Goal: Task Accomplishment & Management: Manage account settings

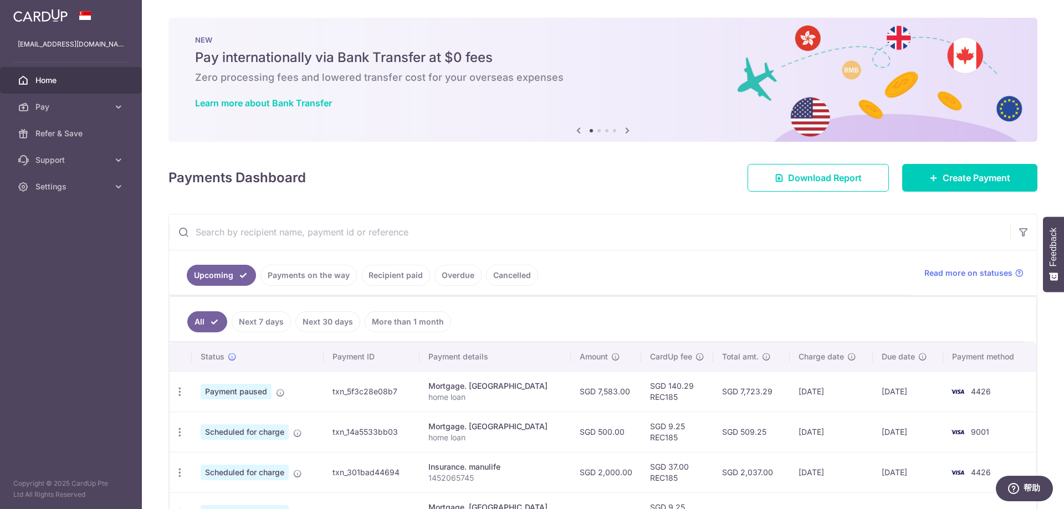
scroll to position [55, 0]
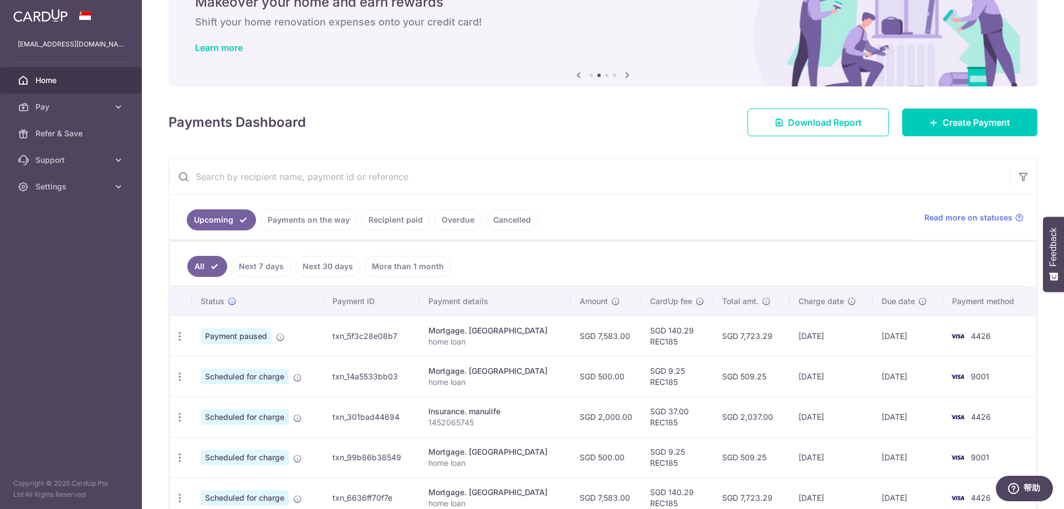
click at [318, 219] on link "Payments on the way" at bounding box center [309, 220] width 96 height 21
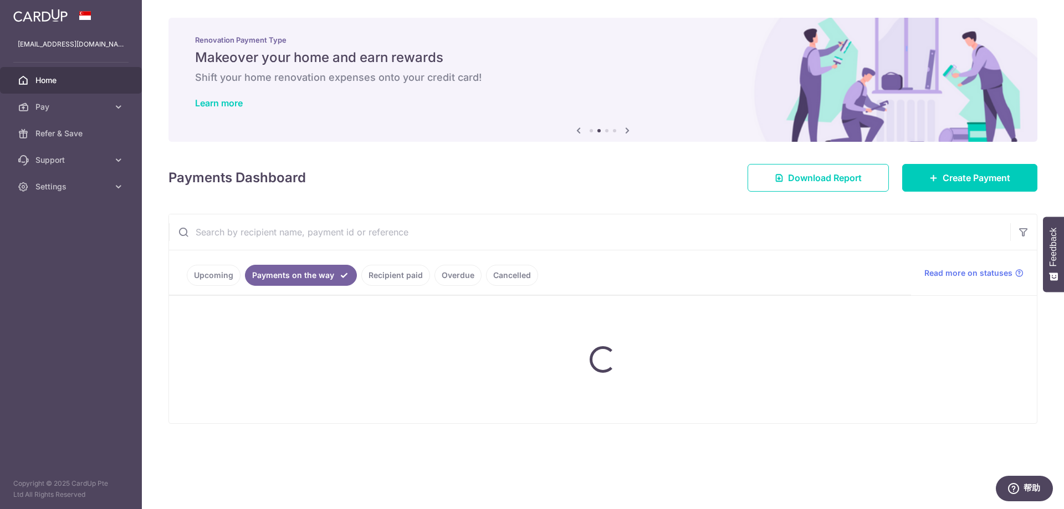
scroll to position [0, 0]
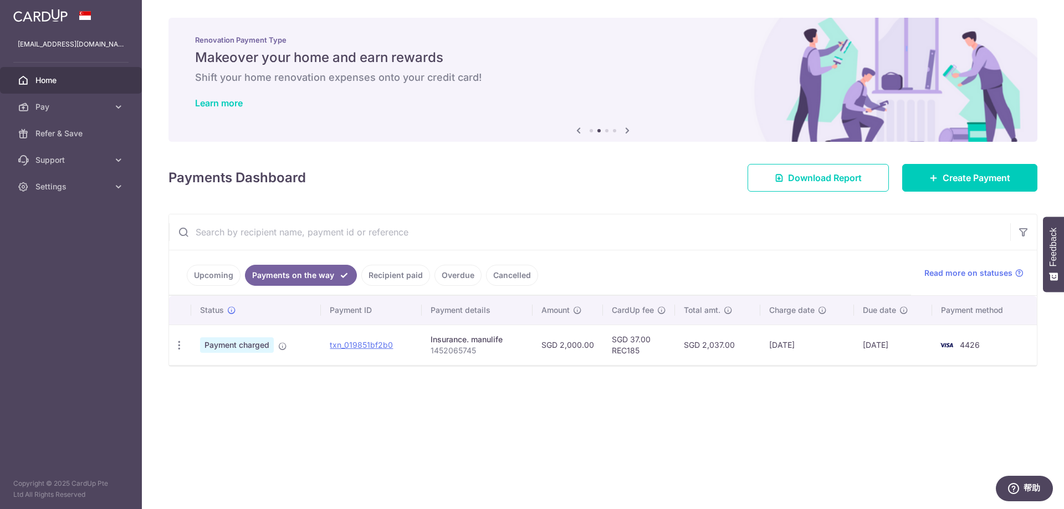
click at [383, 273] on link "Recipient paid" at bounding box center [395, 275] width 69 height 21
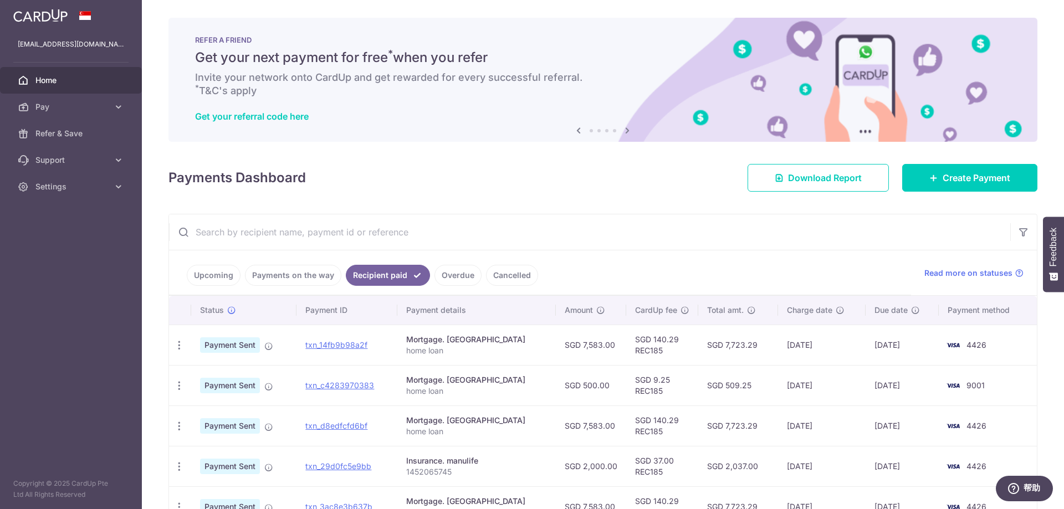
click at [215, 274] on link "Upcoming" at bounding box center [214, 275] width 54 height 21
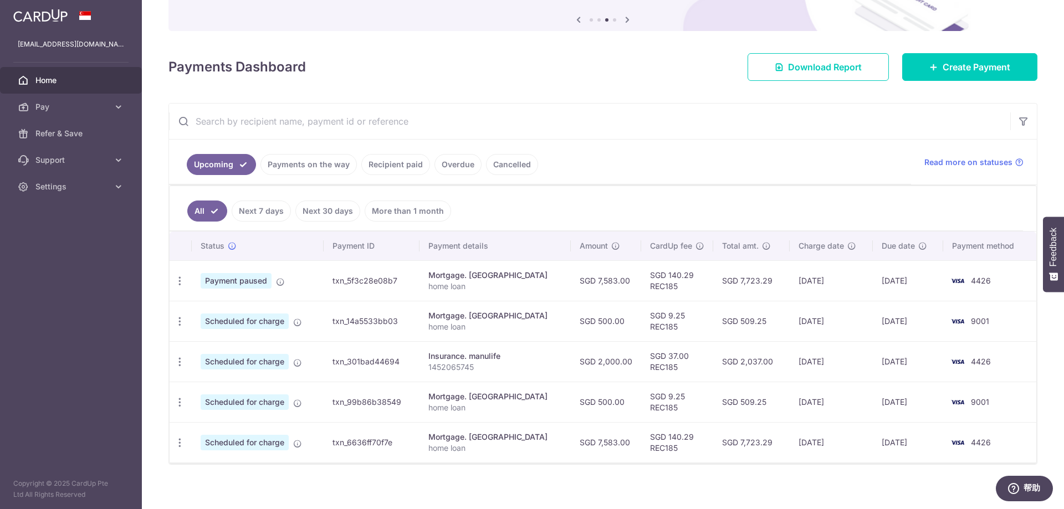
scroll to position [119, 0]
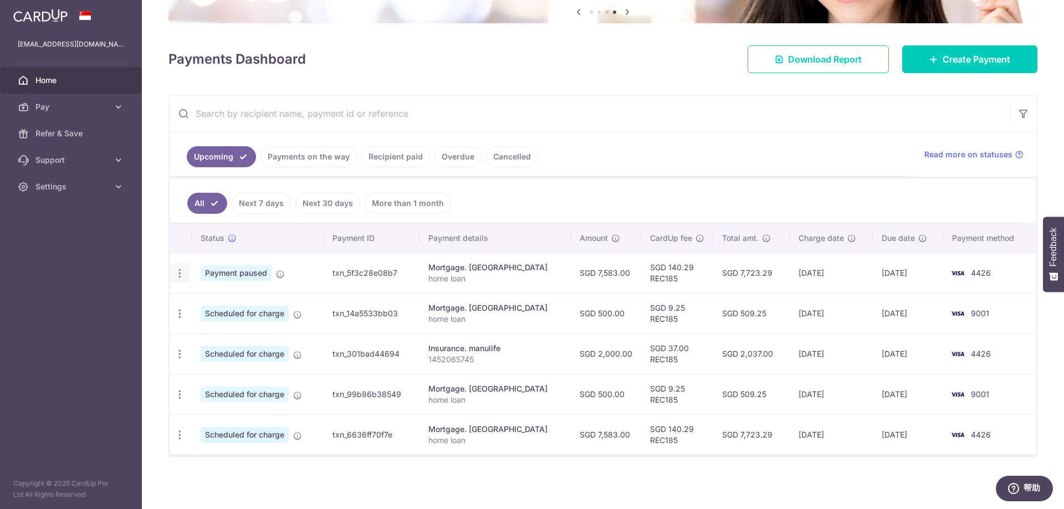
click at [181, 274] on icon "button" at bounding box center [180, 274] width 12 height 12
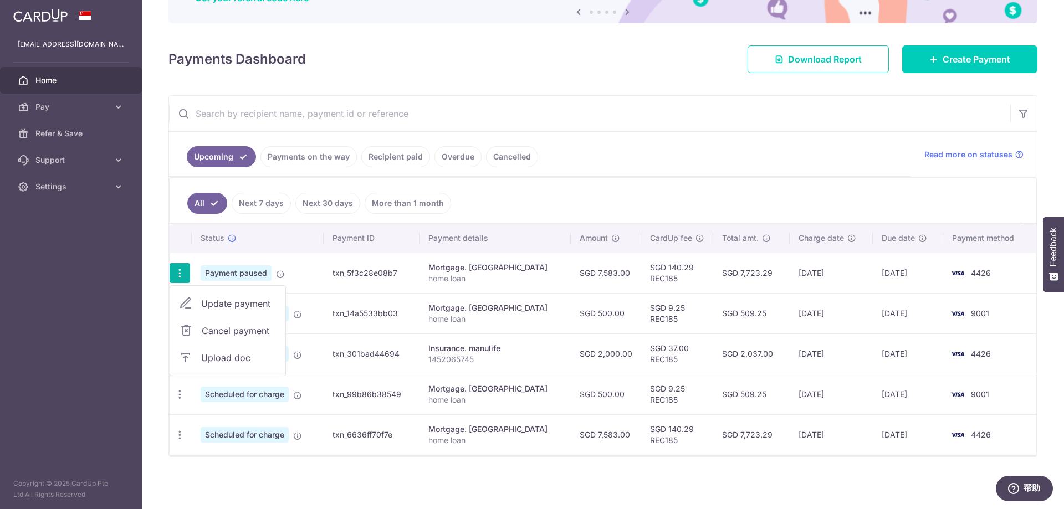
click at [219, 306] on span "Update payment" at bounding box center [238, 303] width 75 height 13
click at [181, 273] on icon "button" at bounding box center [180, 274] width 12 height 12
click at [211, 302] on span "Update payment" at bounding box center [238, 303] width 75 height 13
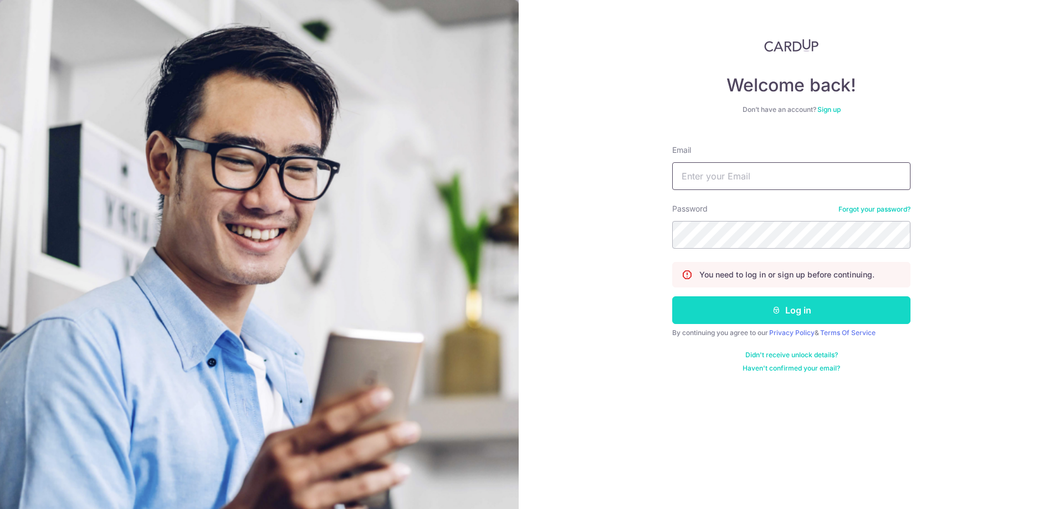
type input "[EMAIL_ADDRESS][DOMAIN_NAME]"
click at [763, 314] on button "Log in" at bounding box center [791, 311] width 238 height 28
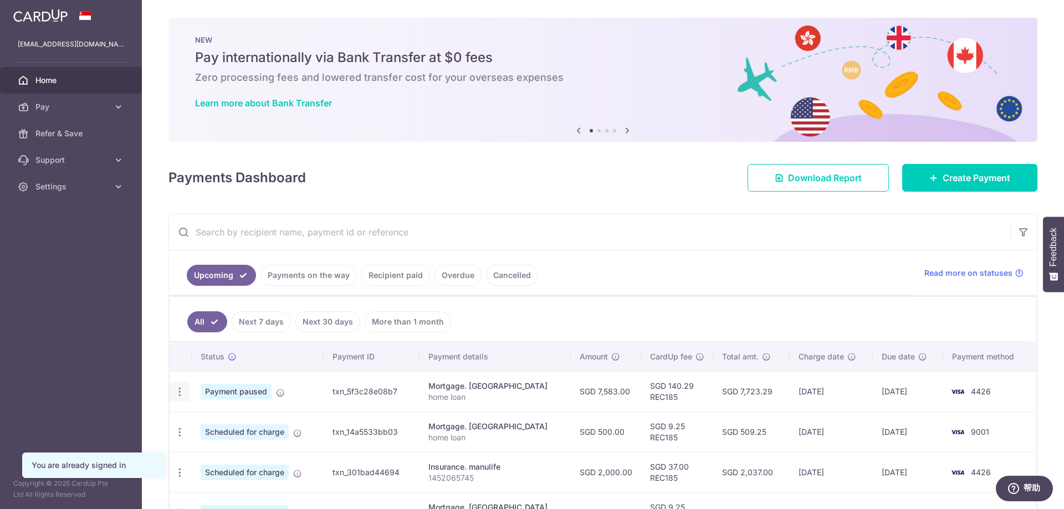
click at [178, 393] on icon "button" at bounding box center [180, 392] width 12 height 12
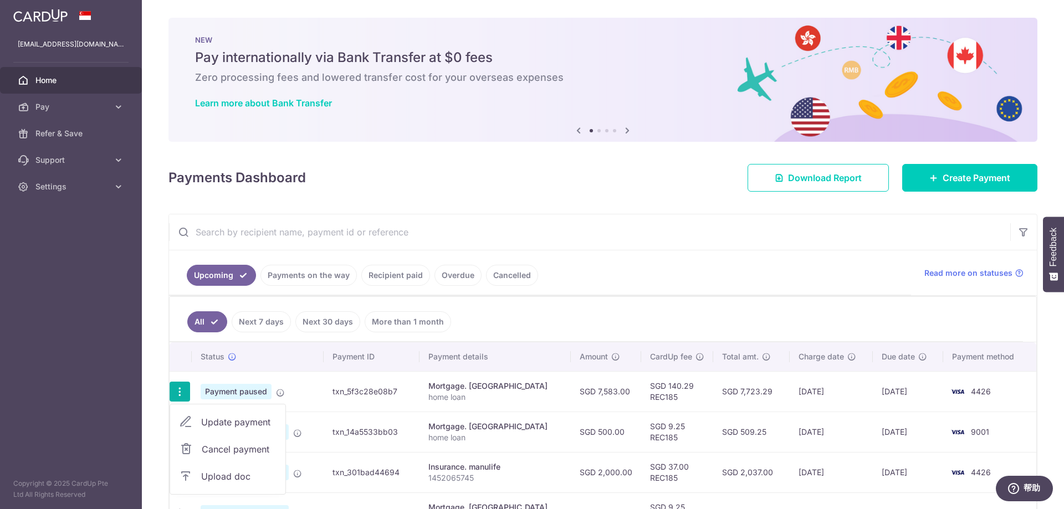
click at [227, 428] on span "Update payment" at bounding box center [238, 422] width 75 height 13
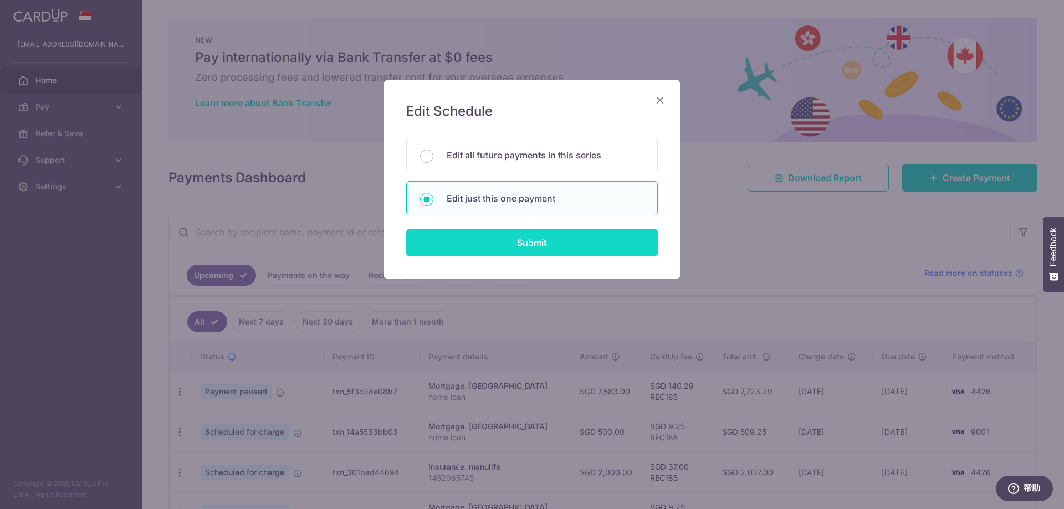
click at [519, 238] on input "Submit" at bounding box center [532, 243] width 252 height 28
radio input "true"
type input "7,583.00"
type input "[DATE]"
type input "home loan"
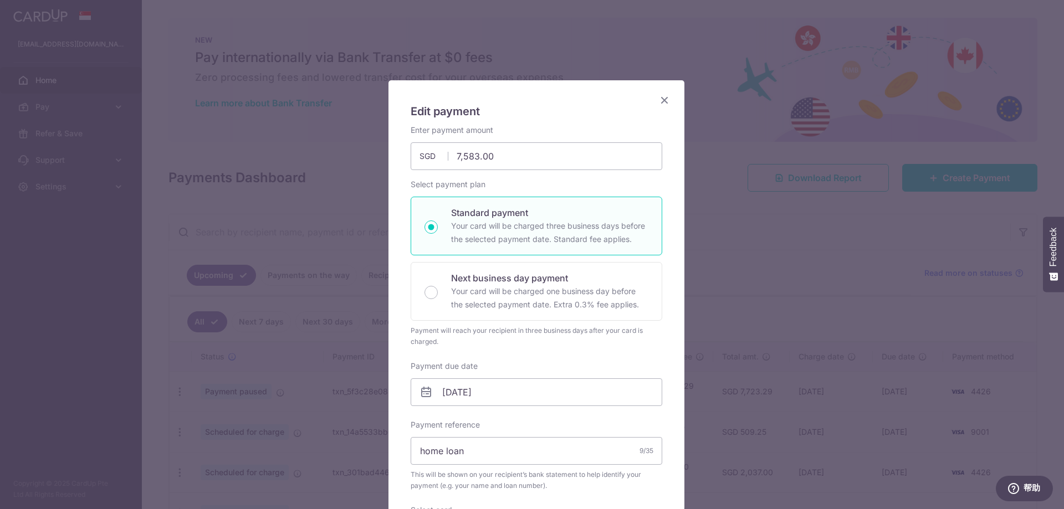
type input "REC185"
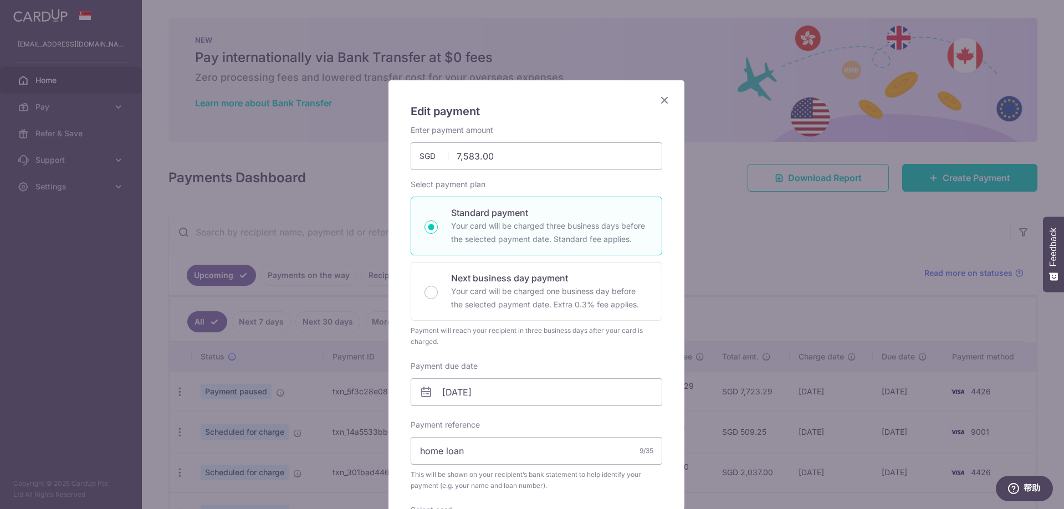
scroll to position [111, 0]
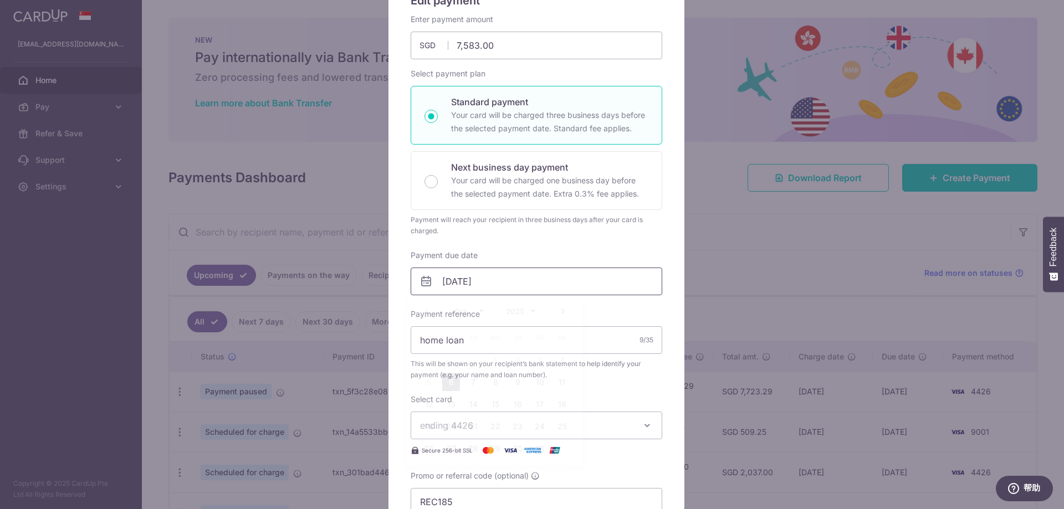
click at [494, 278] on input "[DATE]" at bounding box center [537, 282] width 252 height 28
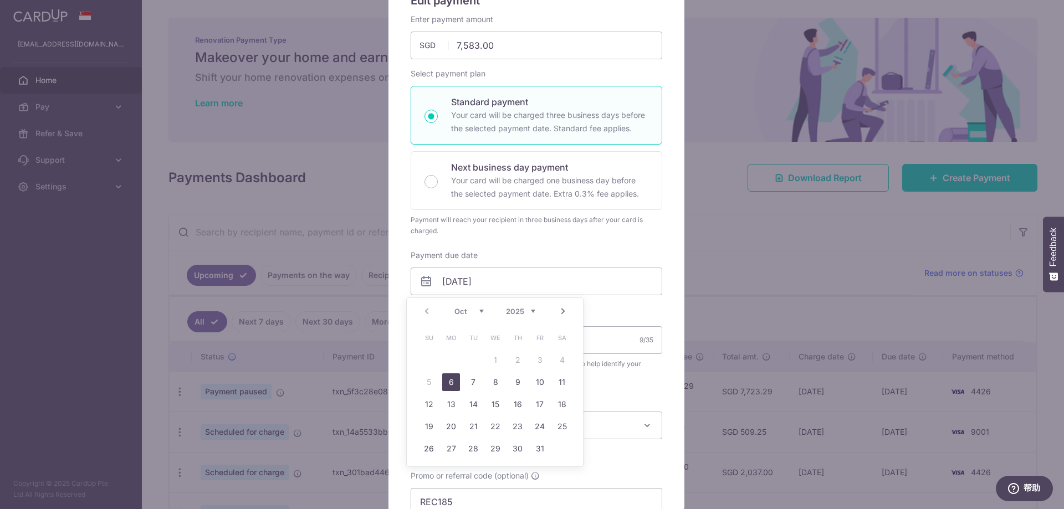
click at [479, 314] on select "Oct Nov Dec" at bounding box center [468, 311] width 29 height 9
click at [479, 308] on select "Oct Nov Dec" at bounding box center [468, 311] width 29 height 9
click at [479, 313] on select "Oct Nov Dec" at bounding box center [468, 311] width 29 height 9
click at [560, 363] on link "1" at bounding box center [562, 360] width 18 height 18
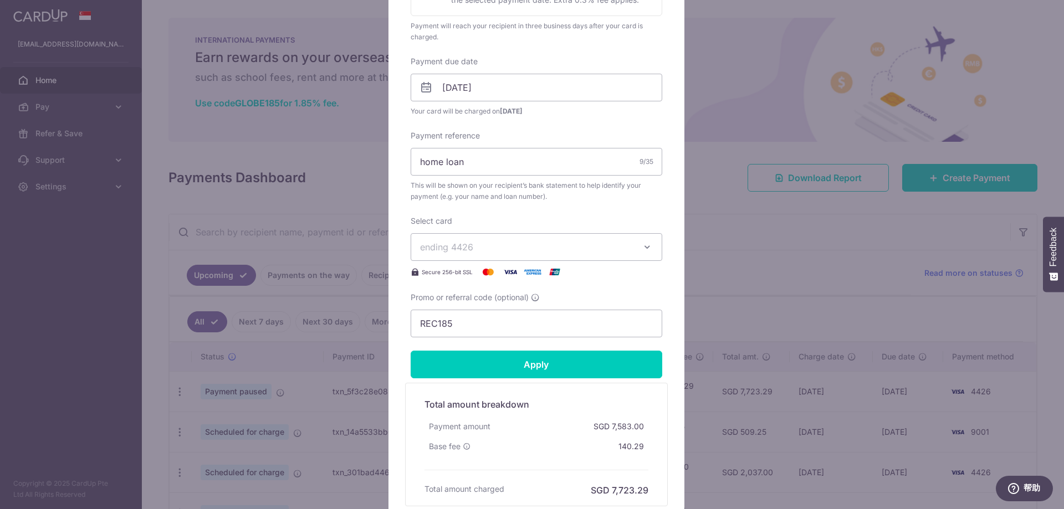
scroll to position [333, 0]
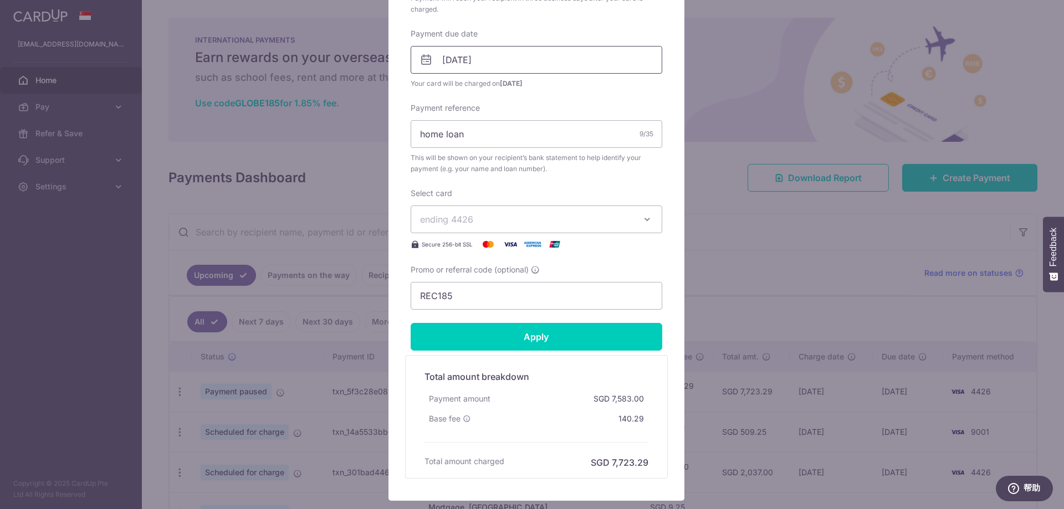
click at [468, 63] on input "01/11/2025" at bounding box center [537, 60] width 252 height 28
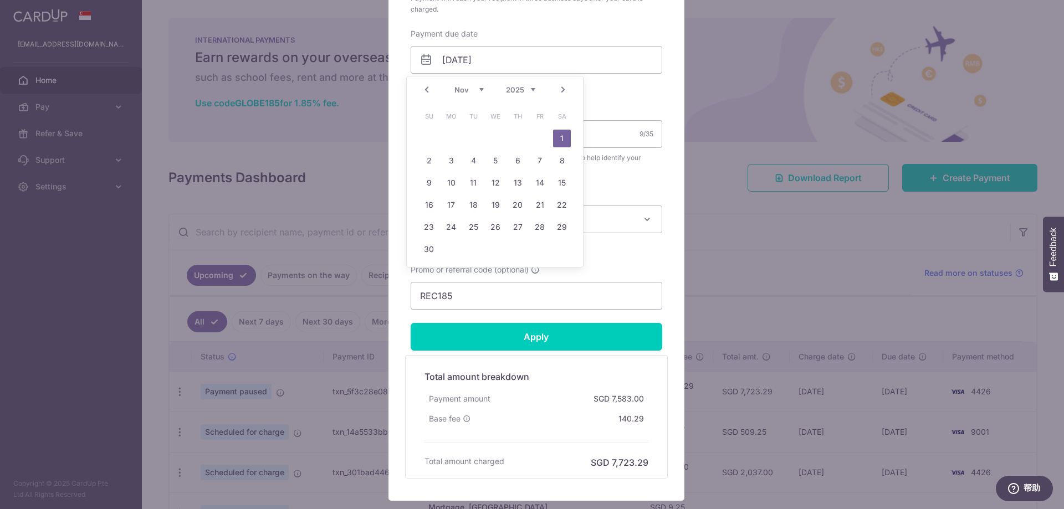
click at [483, 94] on div "Oct Nov Dec 2025 2026 2027 2028 2029 2030 2031 2032 2033 2034 2035" at bounding box center [494, 89] width 81 height 9
click at [478, 93] on select "Oct Nov Dec" at bounding box center [468, 89] width 29 height 9
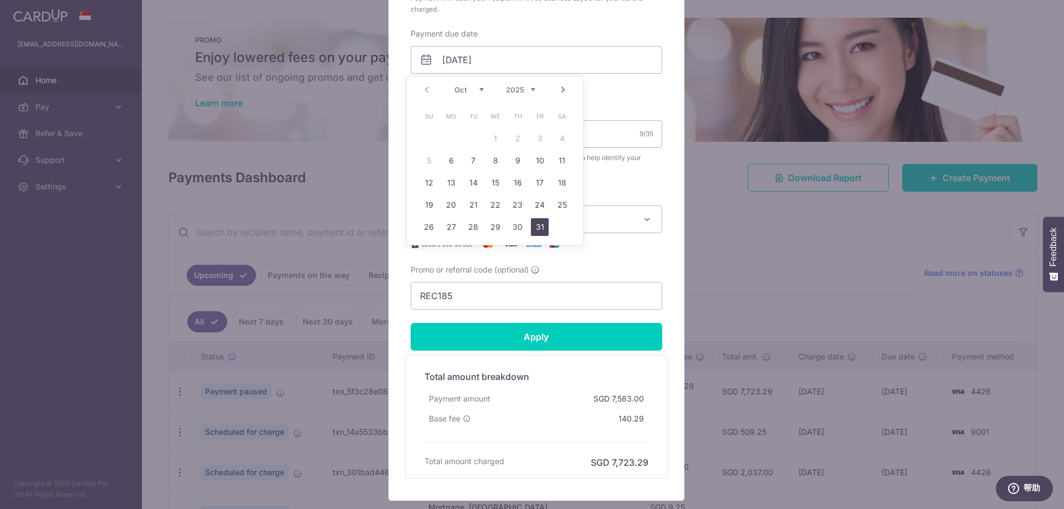
click at [534, 229] on link "31" at bounding box center [540, 227] width 18 height 18
type input "31/10/2025"
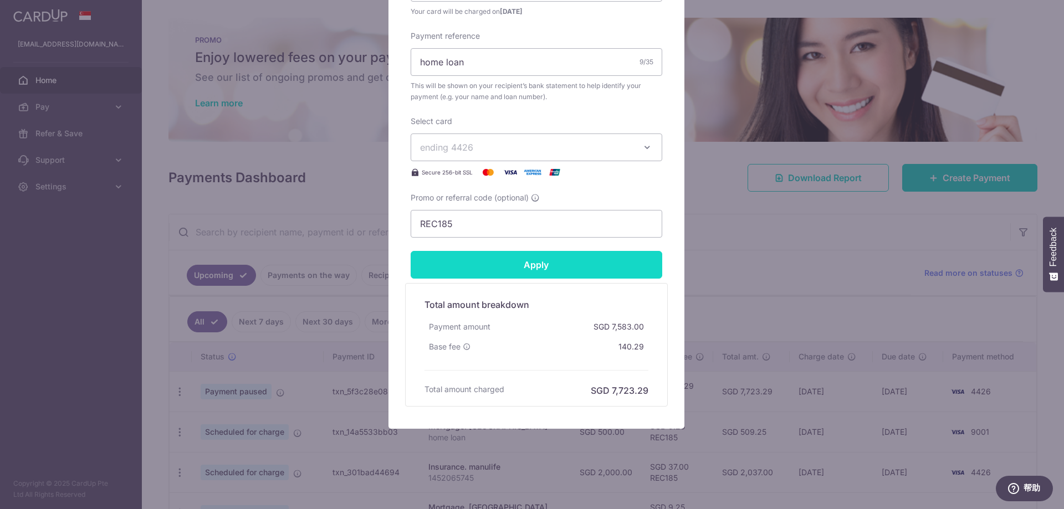
click at [530, 270] on input "Apply" at bounding box center [537, 265] width 252 height 28
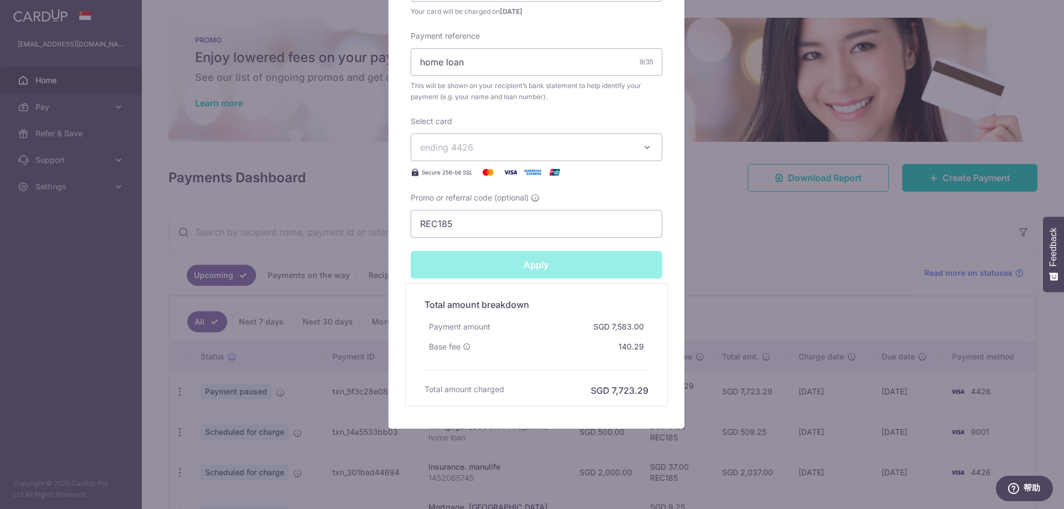
type input "Successfully Applied"
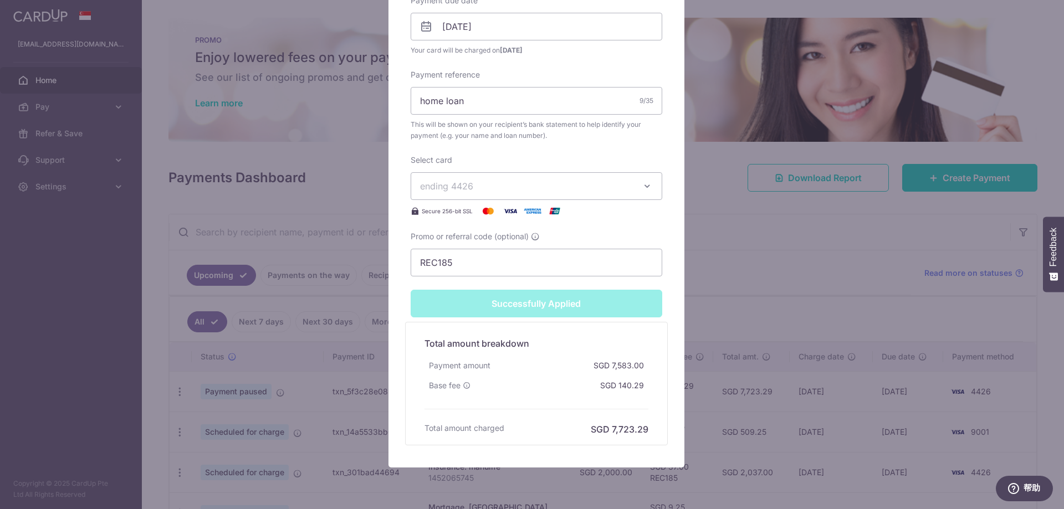
scroll to position [443, 0]
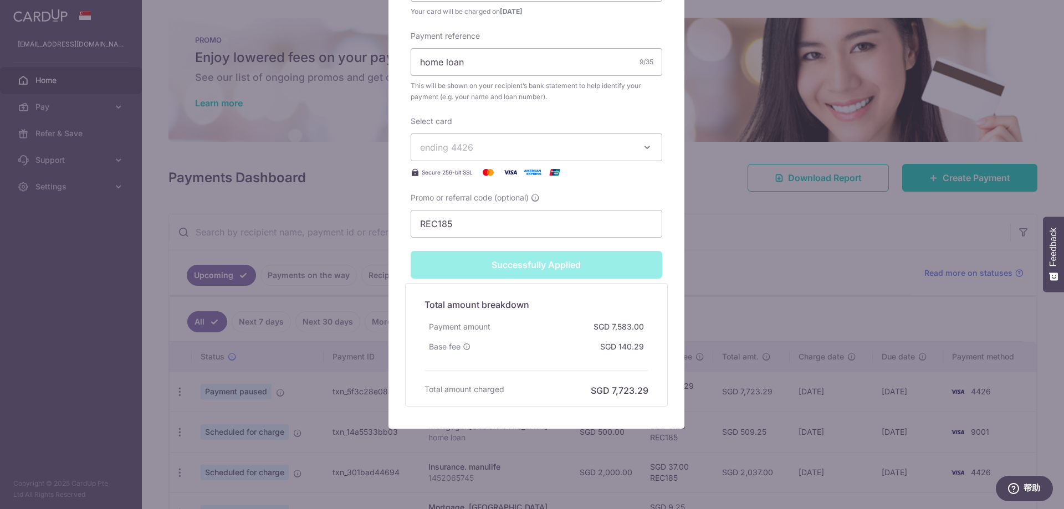
click at [206, 205] on div "Edit payment By clicking apply, you will make changes to all payments to Mayban…" at bounding box center [532, 254] width 1064 height 509
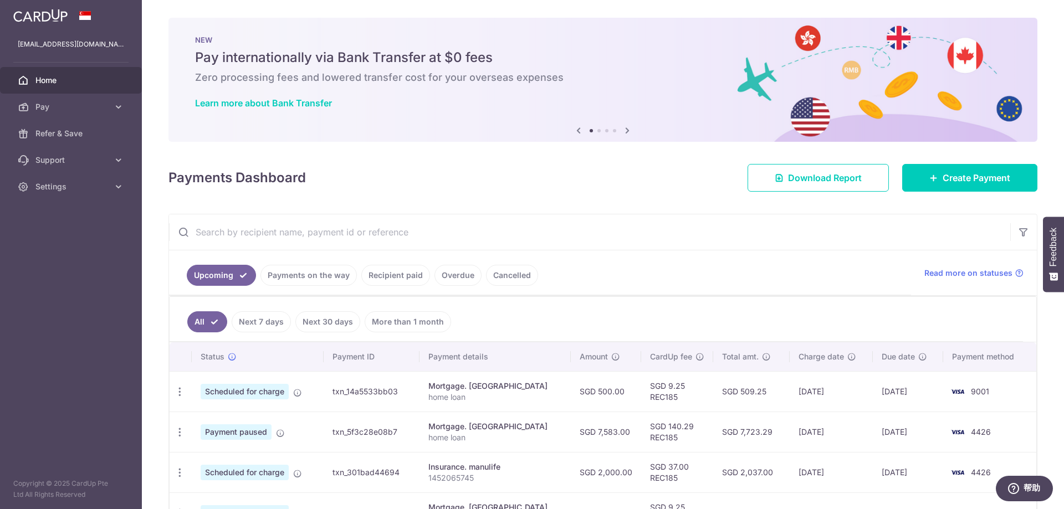
scroll to position [111, 0]
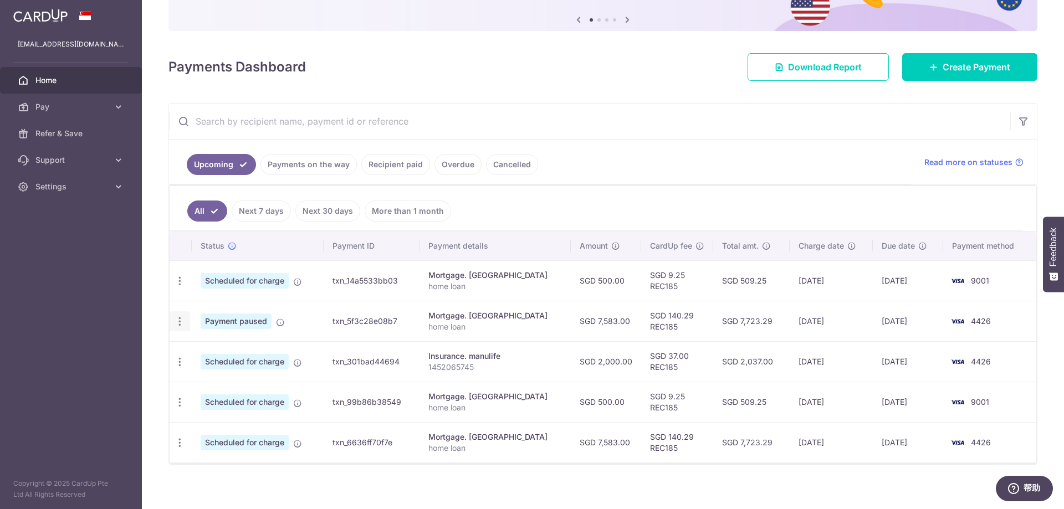
click at [180, 324] on icon "button" at bounding box center [180, 322] width 12 height 12
click at [203, 350] on span "Update payment" at bounding box center [238, 351] width 75 height 13
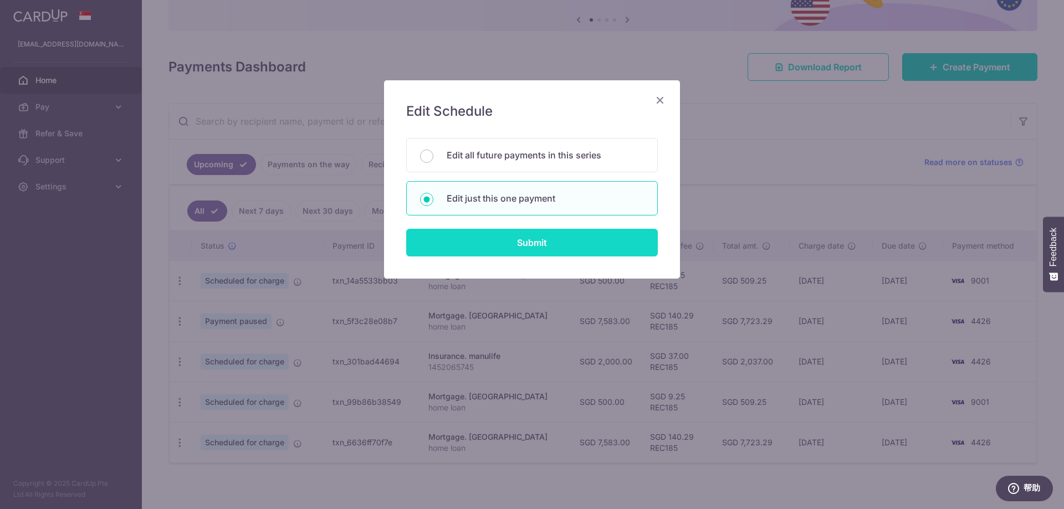
click at [493, 238] on input "Submit" at bounding box center [532, 243] width 252 height 28
radio input "true"
type input "7,583.00"
type input "[DATE]"
type input "home loan"
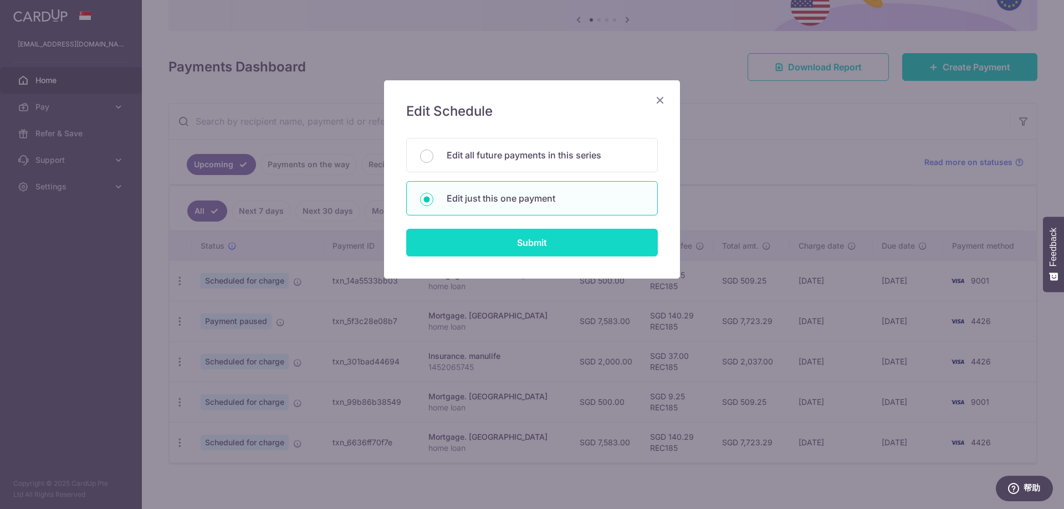
type input "REC185"
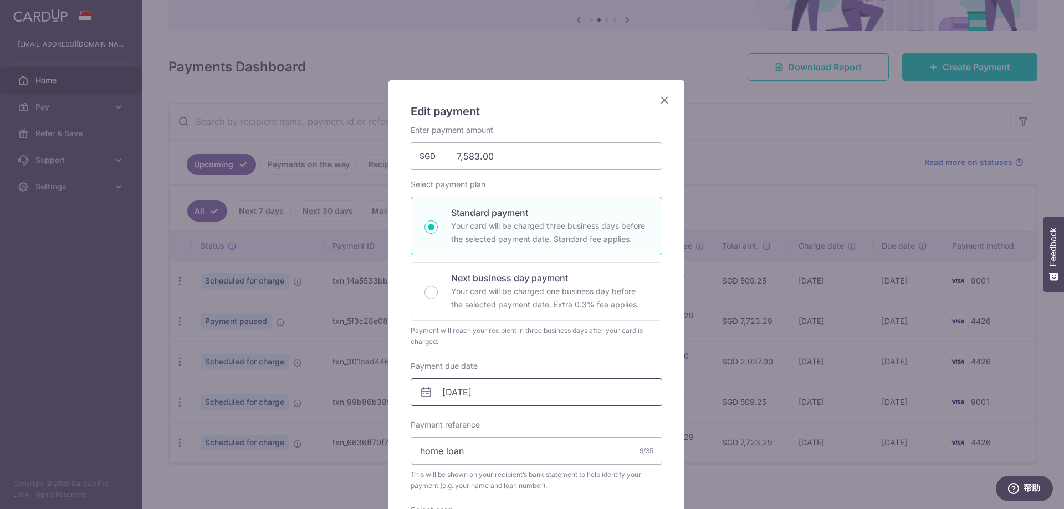
click at [493, 388] on input "[DATE]" at bounding box center [537, 393] width 252 height 28
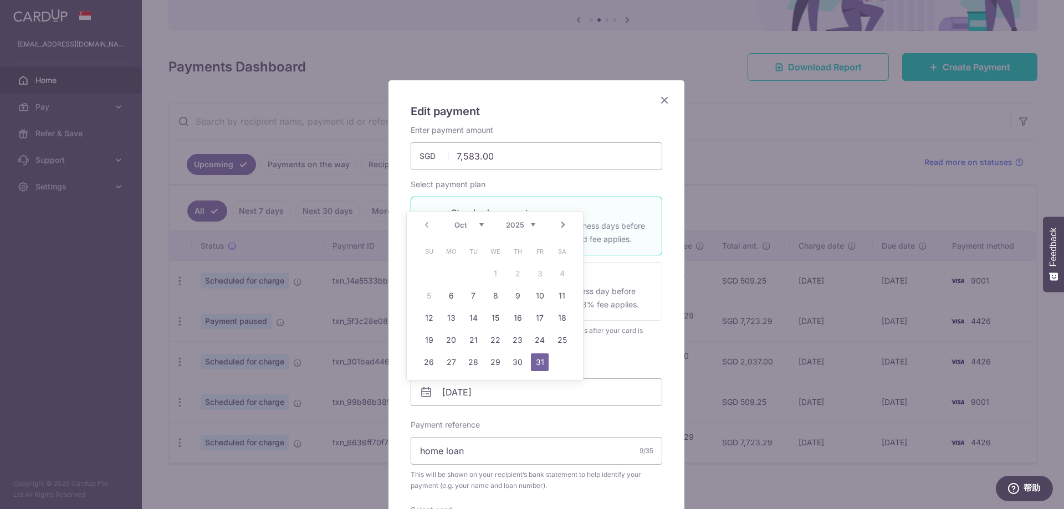
click at [560, 226] on link "Next" at bounding box center [562, 224] width 13 height 13
click at [562, 277] on link "1" at bounding box center [562, 274] width 18 height 18
type input "01/11/2025"
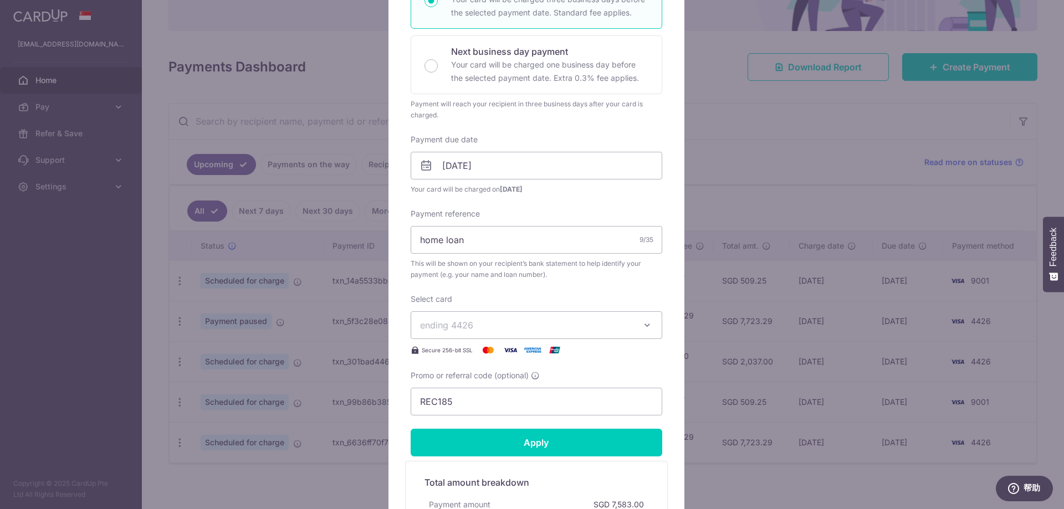
scroll to position [333, 0]
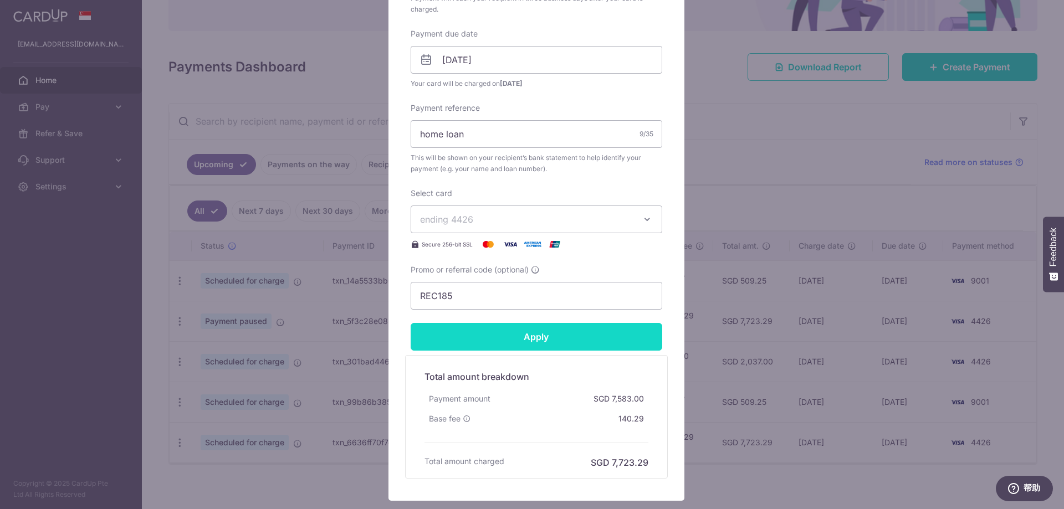
click at [520, 339] on input "Apply" at bounding box center [537, 337] width 252 height 28
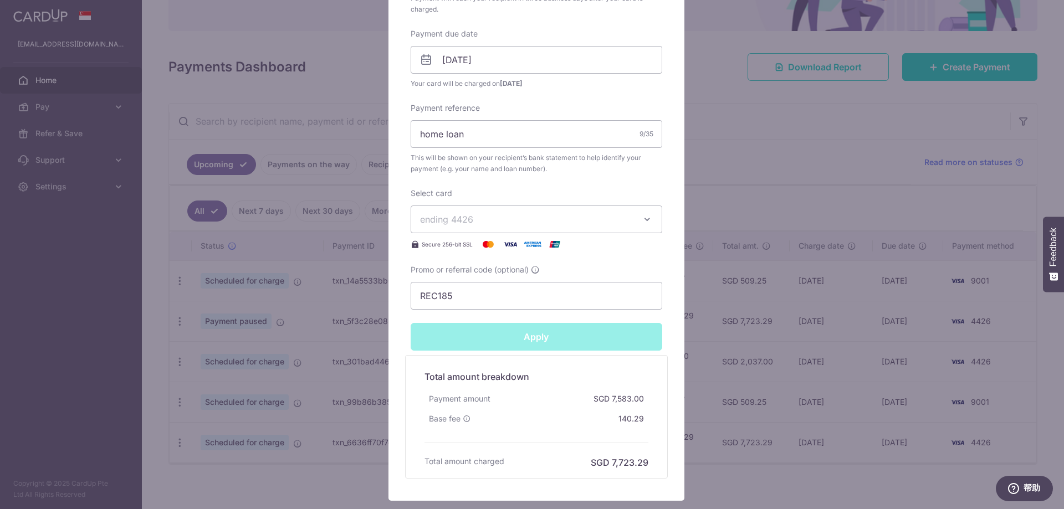
type input "Successfully Applied"
click at [724, 125] on div "Edit payment By clicking apply, you will make changes to all payments to Mayban…" at bounding box center [532, 254] width 1064 height 509
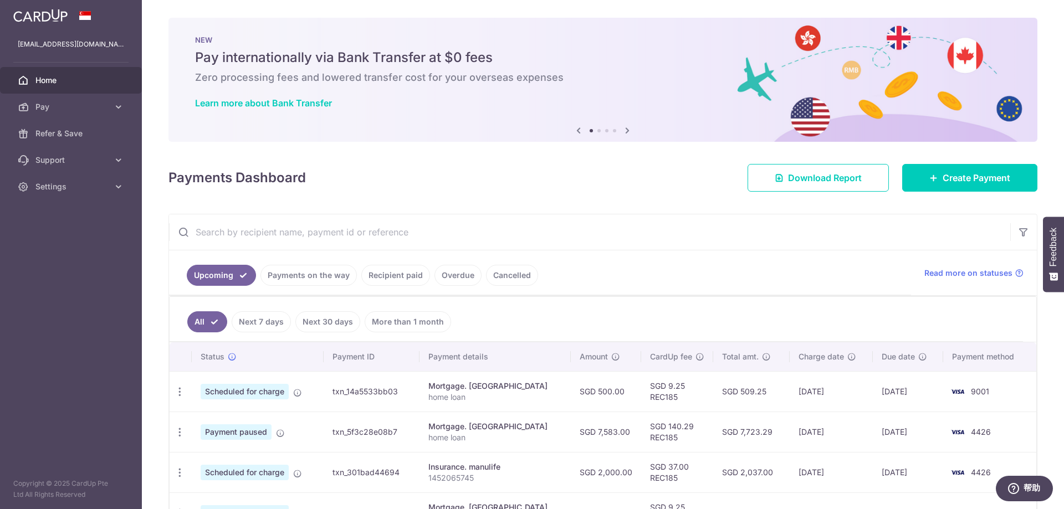
scroll to position [55, 0]
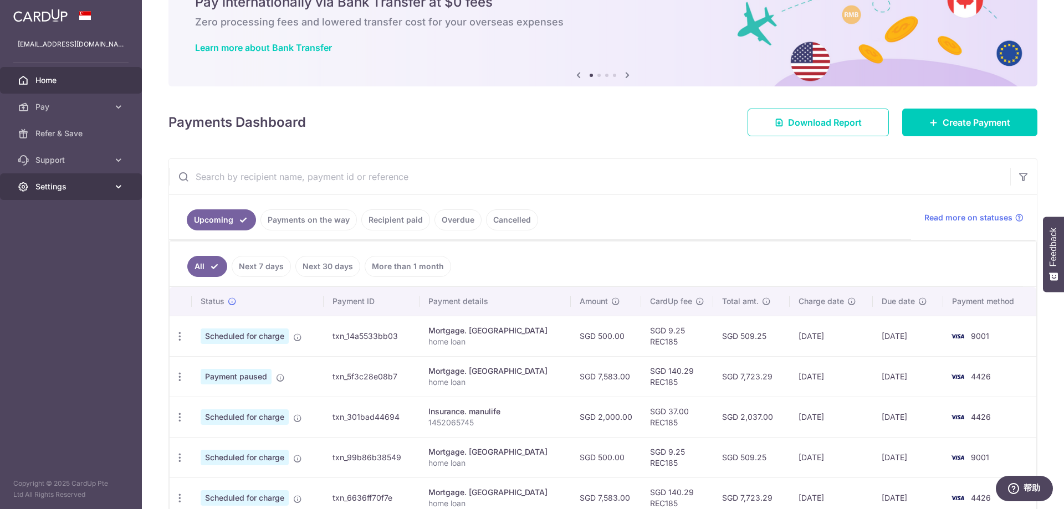
click at [104, 188] on span "Settings" at bounding box center [71, 186] width 73 height 11
click at [49, 241] on span "Logout" at bounding box center [71, 239] width 73 height 11
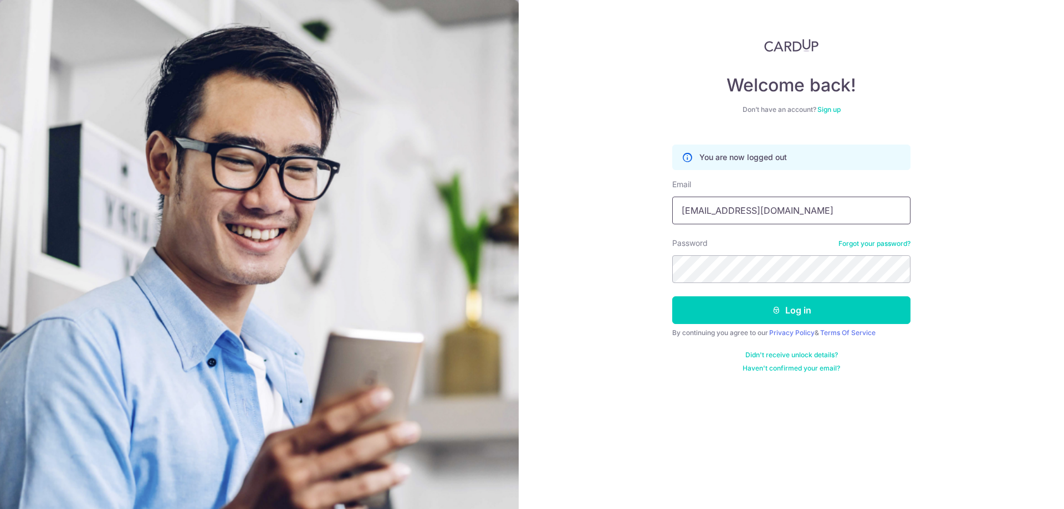
click at [753, 213] on input "xuc116@gmail.com" at bounding box center [791, 211] width 238 height 28
type input "[EMAIL_ADDRESS][DOMAIN_NAME]"
click at [761, 307] on button "Log in" at bounding box center [791, 311] width 238 height 28
